Goal: Information Seeking & Learning: Learn about a topic

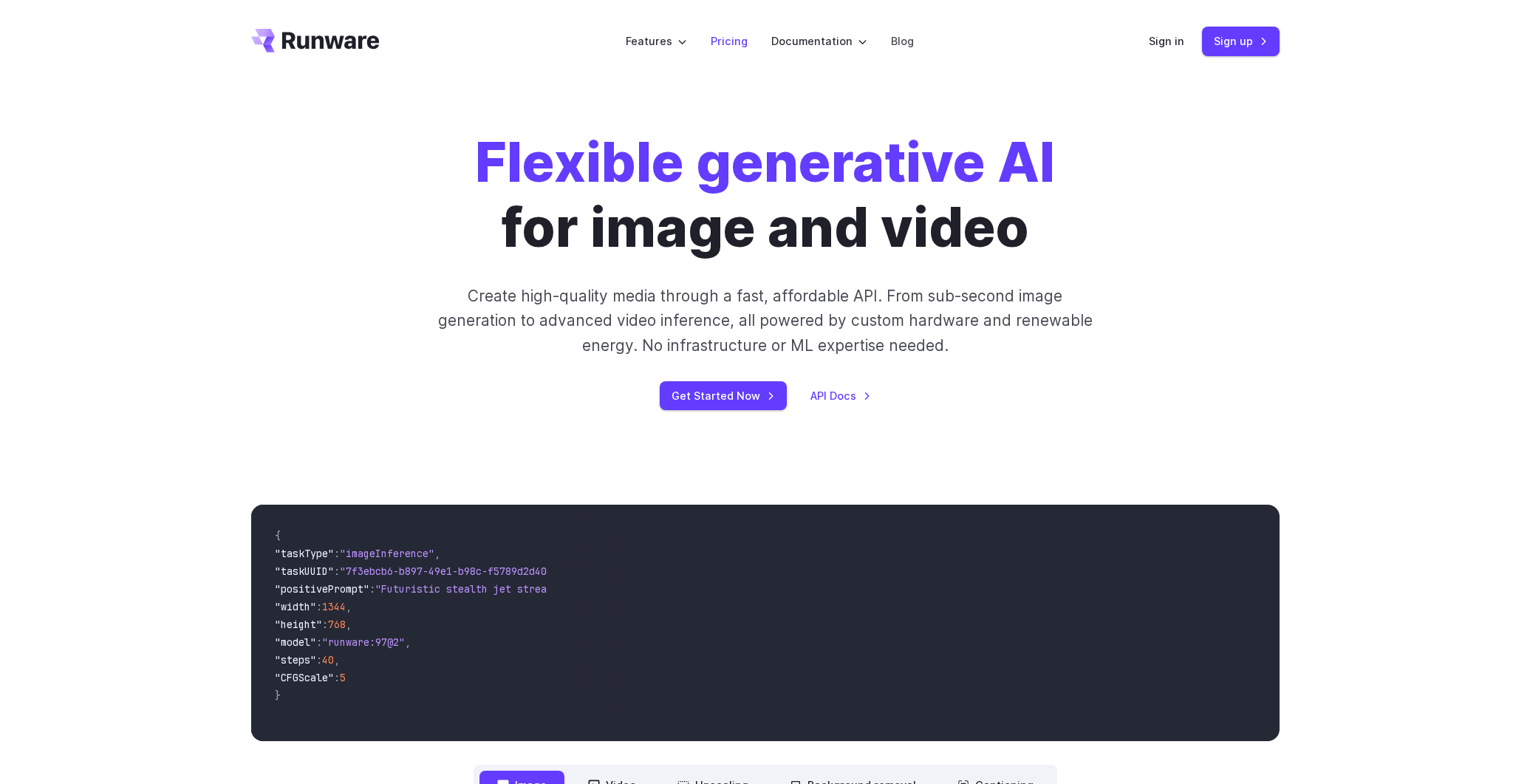
click at [738, 44] on link "Pricing" at bounding box center [729, 41] width 37 height 17
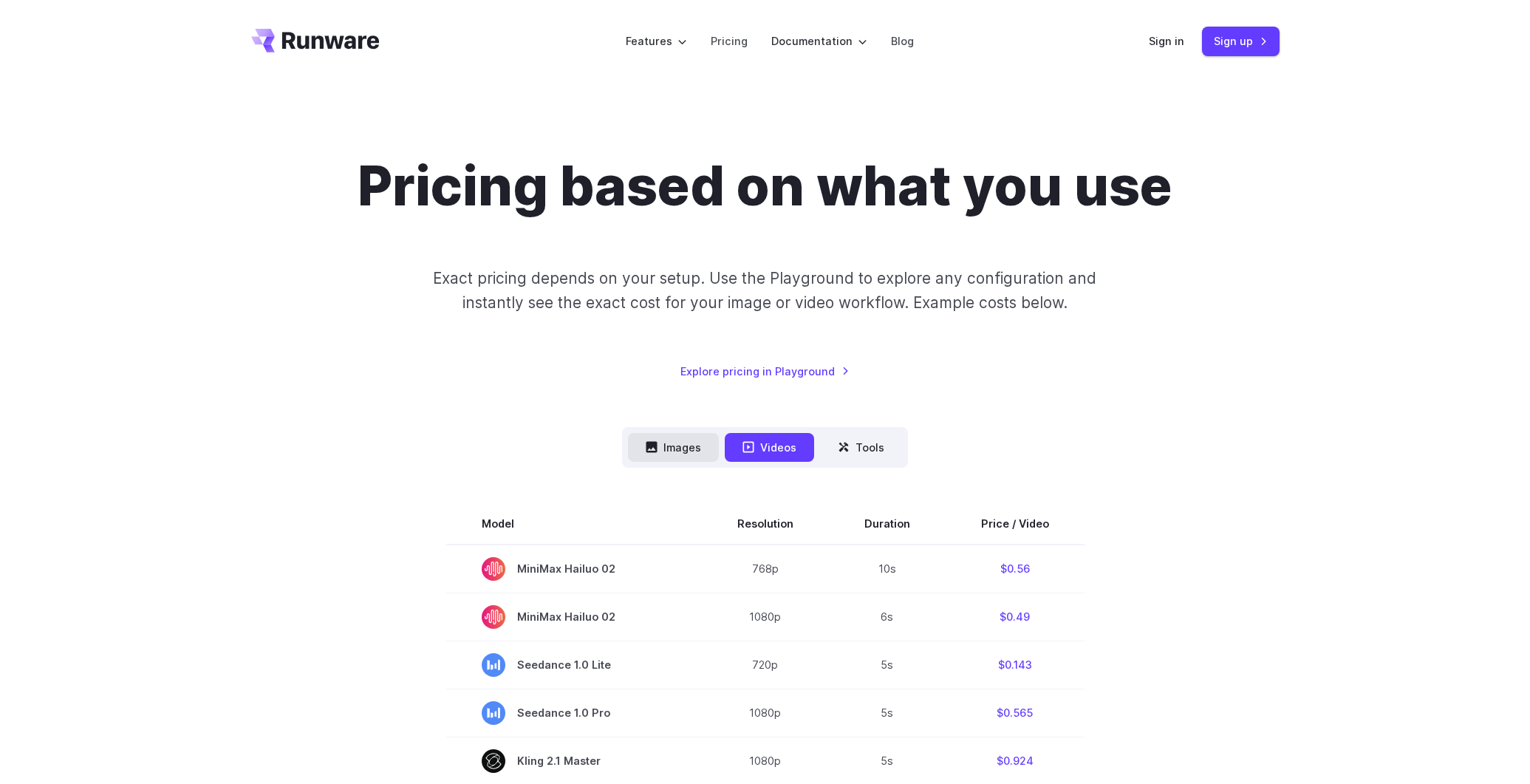
click at [665, 452] on button "Images" at bounding box center [673, 447] width 91 height 29
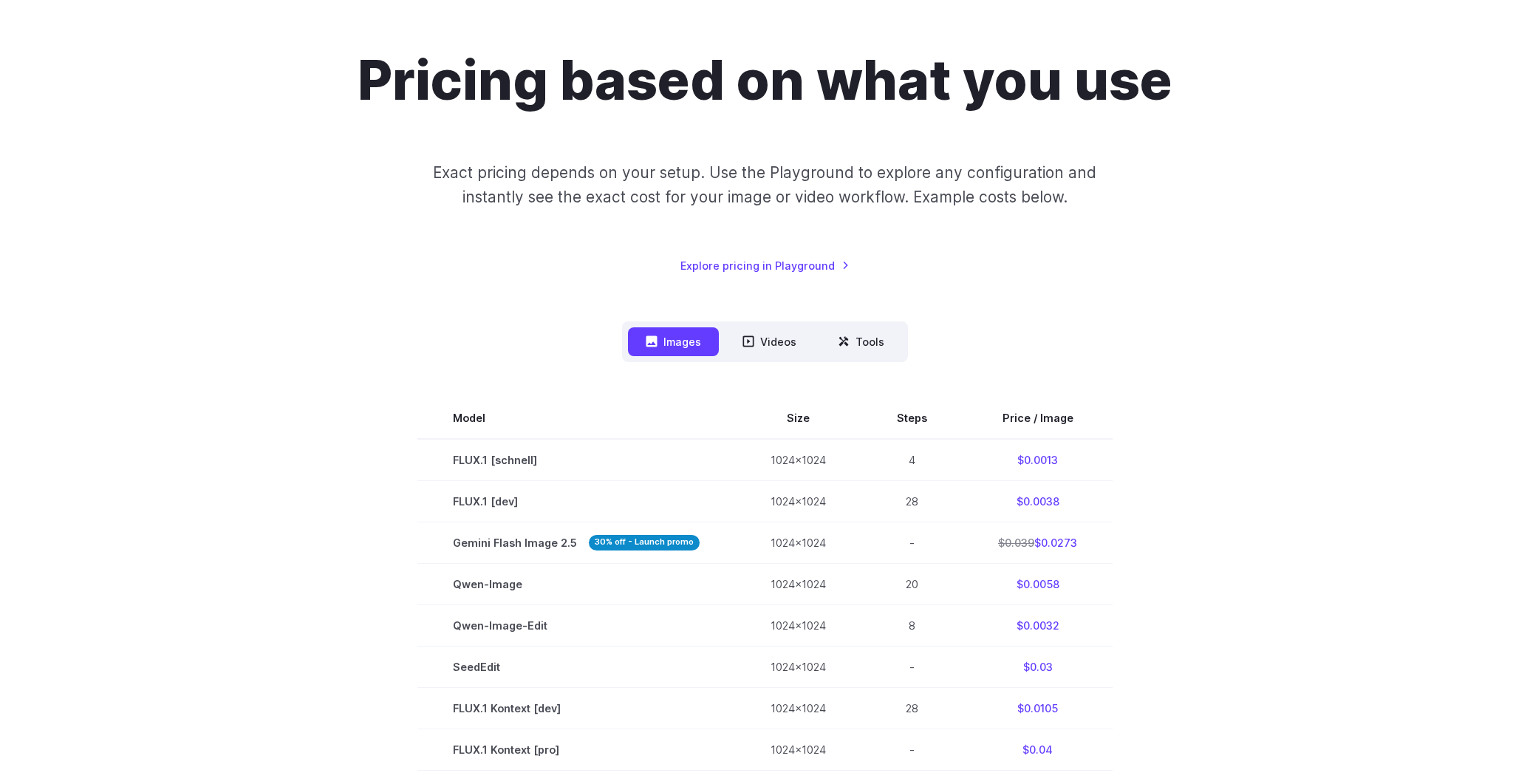
scroll to position [306, 0]
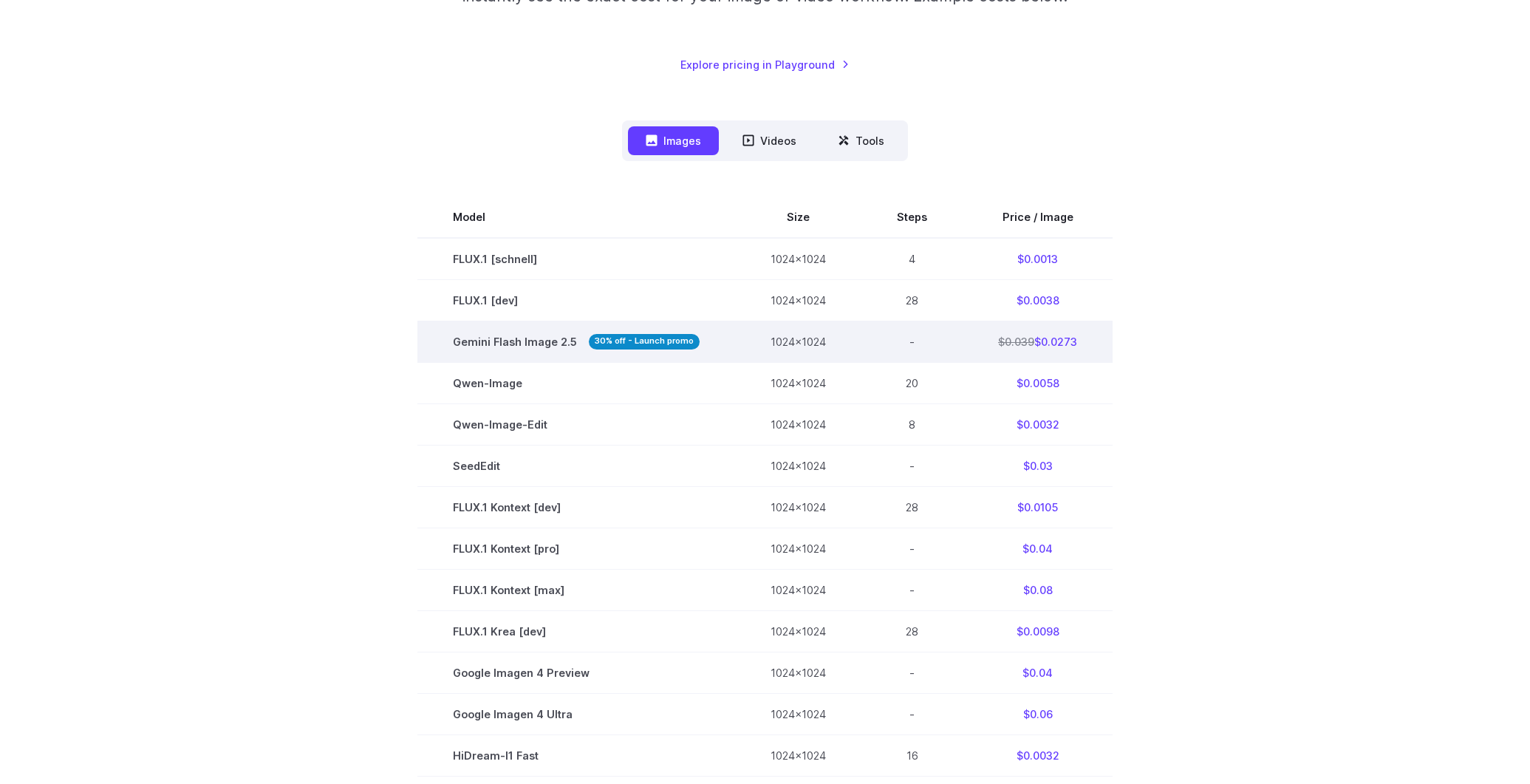
click at [644, 345] on strong "30% off - Launch promo" at bounding box center [644, 342] width 111 height 15
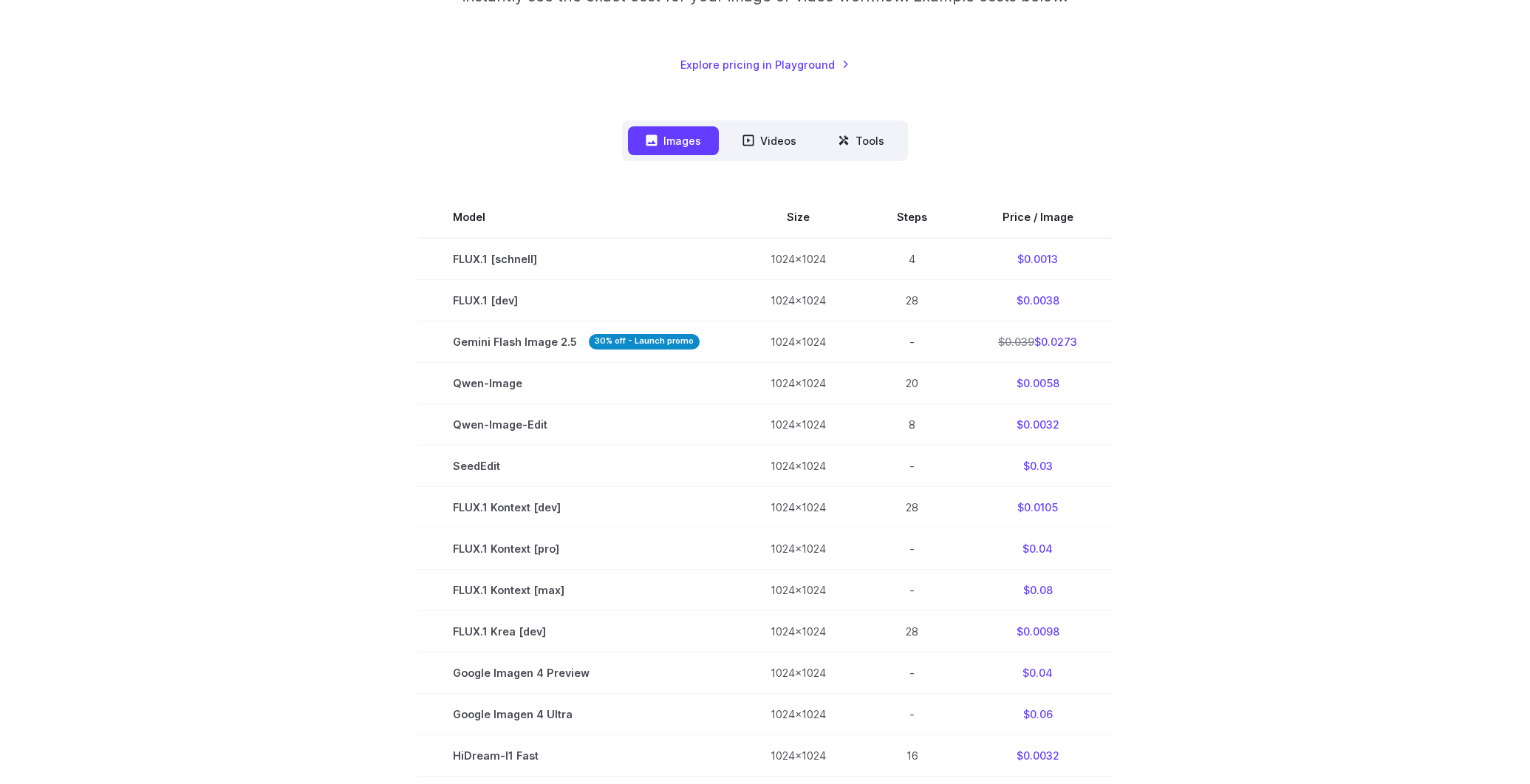
click at [251, 350] on section "Model Size Steps Price / Image FLUX.1 [schnell] 1024x1024 4 $0.0013 FLUX.1 [dev…" at bounding box center [765, 610] width 1028 height 828
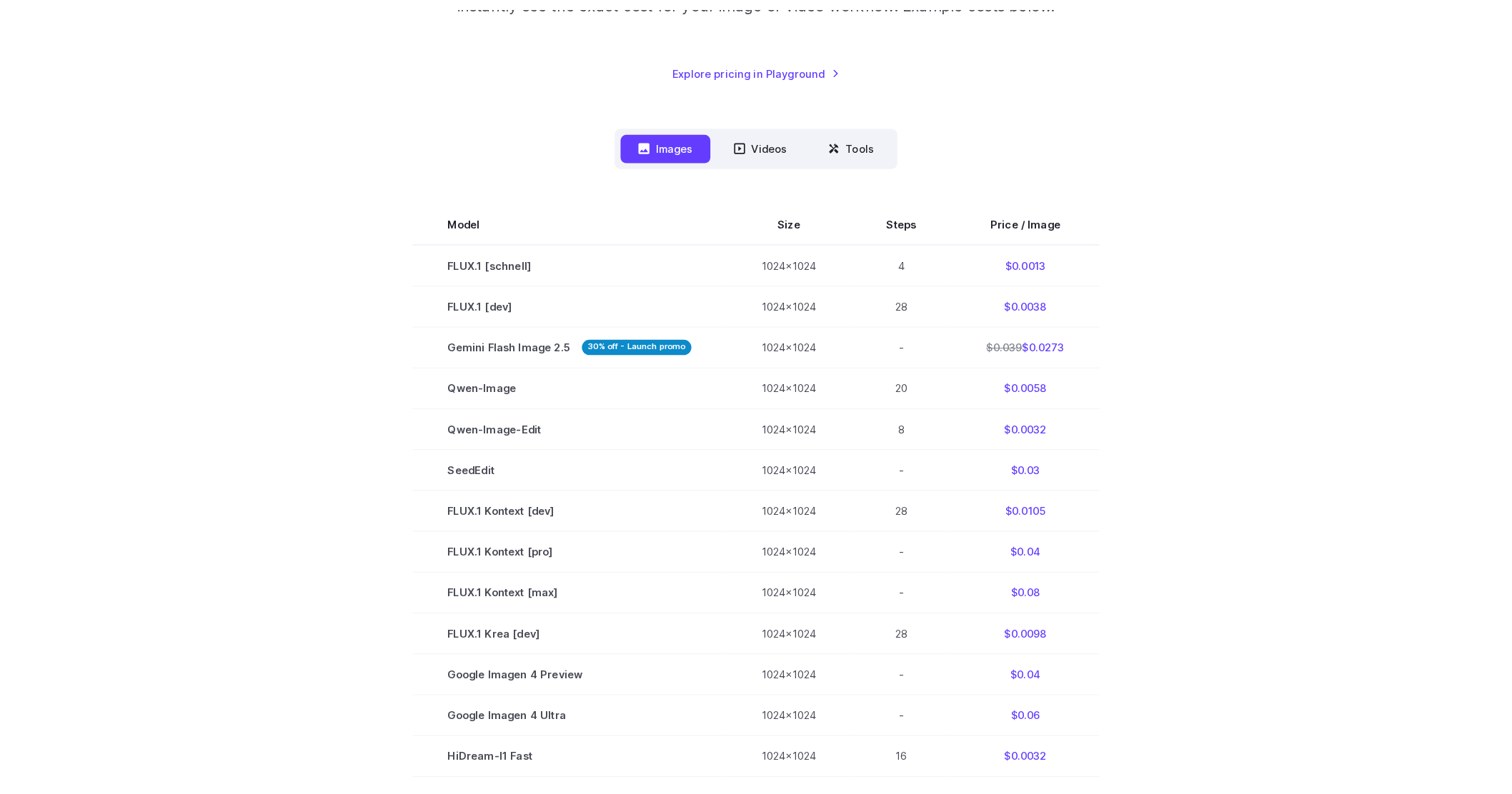
scroll to position [361, 0]
